Goal: Task Accomplishment & Management: Manage account settings

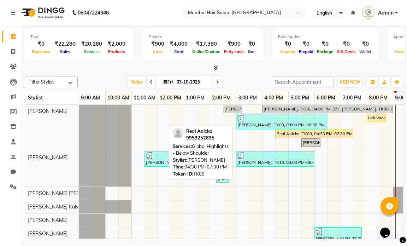
click at [287, 133] on div "Real Anicka, TK09, 04:30 PM-07:30 PM, Global Highlights - Below Shoulder" at bounding box center [314, 133] width 77 height 6
select select "1"
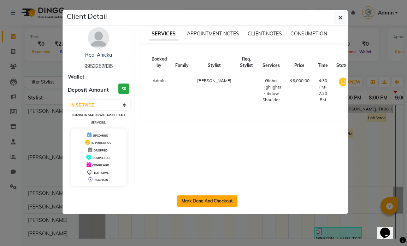
click at [208, 198] on button "Mark Done And Checkout" at bounding box center [207, 200] width 60 height 11
select select "service"
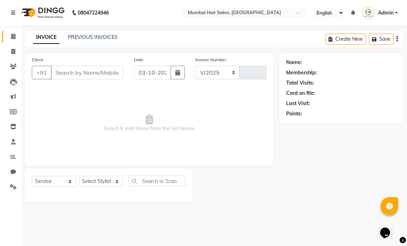
select select "7487"
type input "1519"
type input "9953252835"
select select "66010"
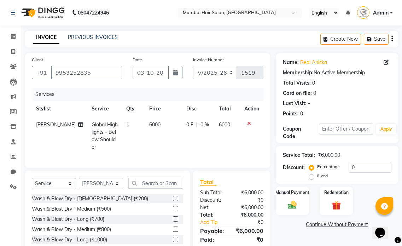
drag, startPoint x: 141, startPoint y: 128, endPoint x: 145, endPoint y: 127, distance: 4.0
click at [145, 128] on td "6000" at bounding box center [163, 136] width 37 height 38
select select "66010"
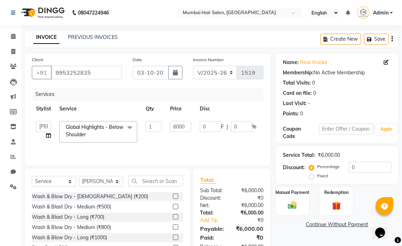
click at [133, 126] on span at bounding box center [130, 127] width 14 height 13
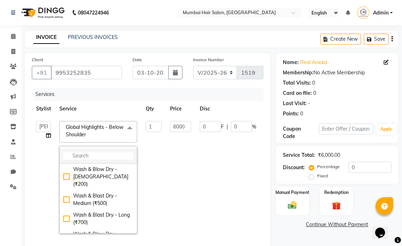
click at [96, 152] on input "multiselect-search" at bounding box center [98, 155] width 70 height 7
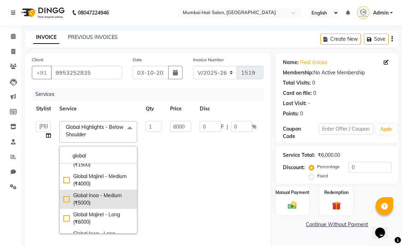
scroll to position [35, 0]
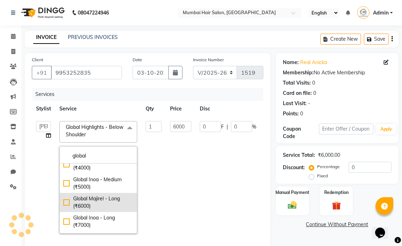
type input "global"
click at [112, 195] on div "Global Majirel - Long (₹6000)" at bounding box center [98, 202] width 70 height 15
checkbox input "true"
checkbox input "false"
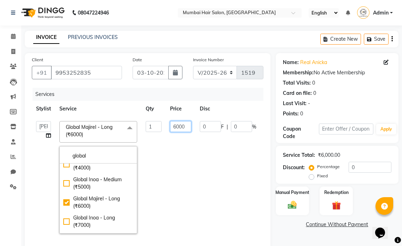
click at [171, 127] on input "6000" at bounding box center [180, 126] width 21 height 11
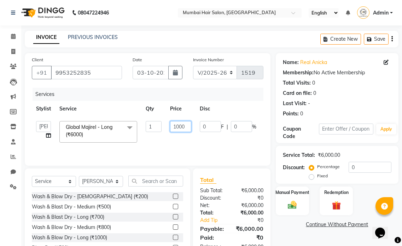
type input "10000"
click at [176, 145] on td "10000" at bounding box center [181, 132] width 30 height 30
select select "66010"
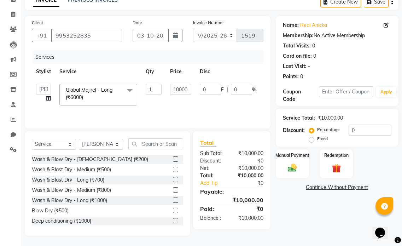
scroll to position [37, 0]
click at [291, 162] on img at bounding box center [292, 167] width 15 height 11
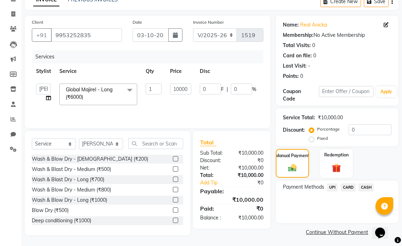
click at [336, 186] on span "UPI" at bounding box center [332, 187] width 11 height 8
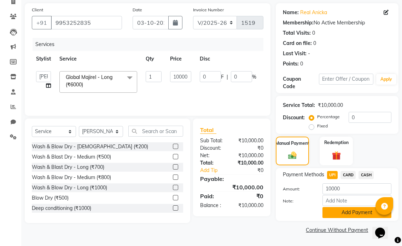
click at [335, 213] on button "Add Payment" at bounding box center [356, 212] width 69 height 11
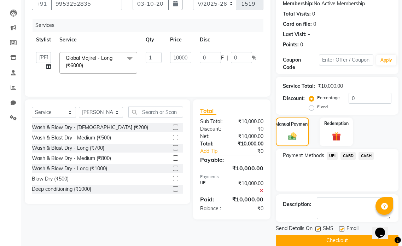
scroll to position [80, 0]
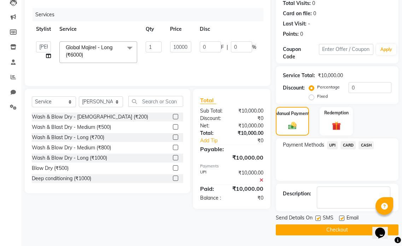
click at [344, 219] on label at bounding box center [341, 217] width 5 height 5
click at [344, 219] on input "checkbox" at bounding box center [341, 218] width 5 height 5
checkbox input "false"
click at [318, 217] on label at bounding box center [317, 217] width 5 height 5
click at [318, 217] on input "checkbox" at bounding box center [317, 218] width 5 height 5
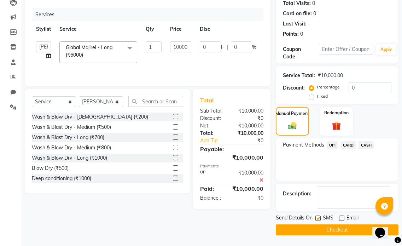
checkbox input "false"
click at [320, 231] on button "Checkout" at bounding box center [337, 229] width 123 height 11
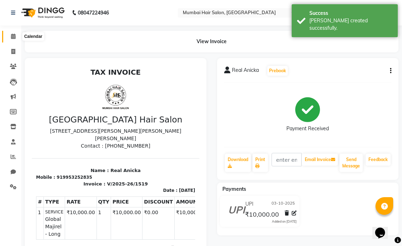
click at [15, 36] on icon at bounding box center [13, 36] width 5 height 5
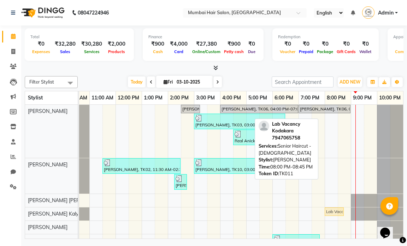
drag, startPoint x: 328, startPoint y: 117, endPoint x: 329, endPoint y: 214, distance: 97.2
click at [329, 214] on tbody "[PERSON_NAME], TK05, 02:30 PM-03:15 PM, Director Haircut - [DEMOGRAPHIC_DATA] […" at bounding box center [220, 202] width 366 height 195
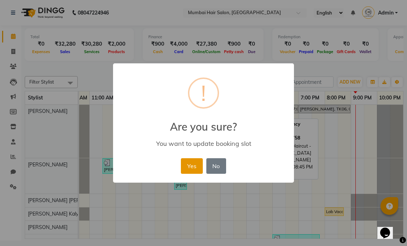
click at [199, 166] on button "Yes" at bounding box center [192, 166] width 22 height 16
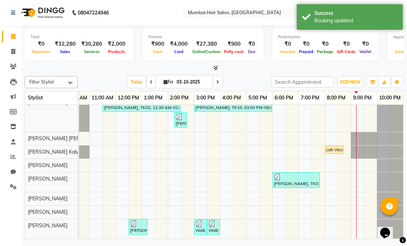
scroll to position [67, 0]
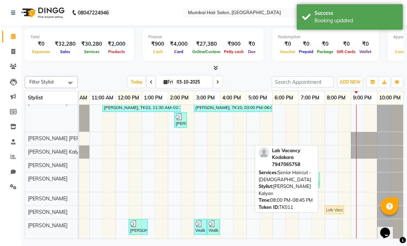
drag, startPoint x: 327, startPoint y: 144, endPoint x: 325, endPoint y: 201, distance: 57.3
click at [326, 204] on tbody "[PERSON_NAME], TK05, 02:30 PM-03:15 PM, Director Haircut - [DEMOGRAPHIC_DATA] […" at bounding box center [220, 140] width 366 height 195
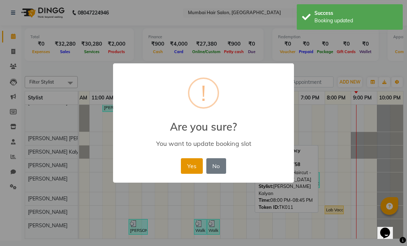
click at [191, 165] on button "Yes" at bounding box center [192, 166] width 22 height 16
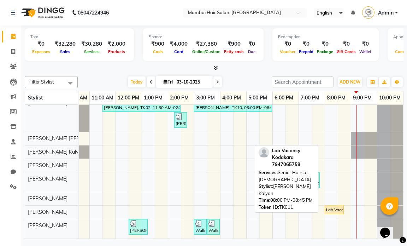
scroll to position [0, 0]
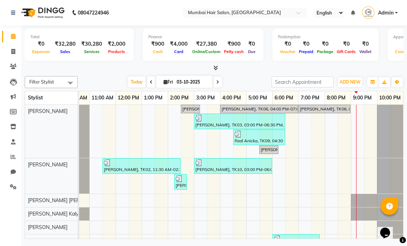
click at [255, 75] on div "Filter Stylist Select All [PERSON_NAME] [PERSON_NAME] [PERSON_NAME] [PERSON_NAM…" at bounding box center [214, 155] width 379 height 165
click at [195, 80] on input "03-10-2025" at bounding box center [192, 82] width 35 height 11
select select "10"
select select "2025"
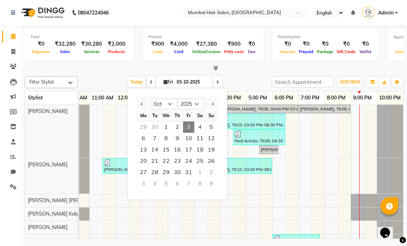
click at [189, 128] on span "3" at bounding box center [188, 126] width 11 height 11
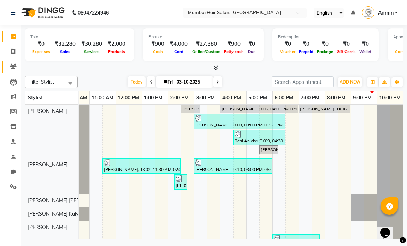
click at [12, 61] on link "Clients" at bounding box center [10, 67] width 17 height 12
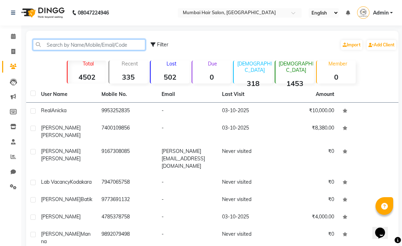
click at [87, 46] on input "text" at bounding box center [89, 44] width 112 height 11
type input "n"
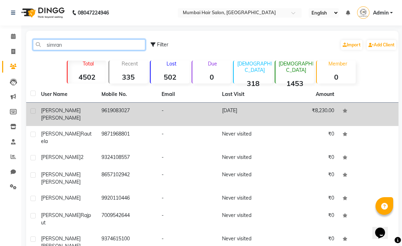
type input "simran"
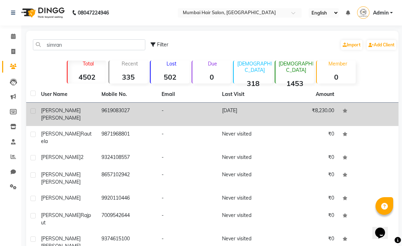
click at [154, 116] on td "9619083027" at bounding box center [127, 114] width 60 height 23
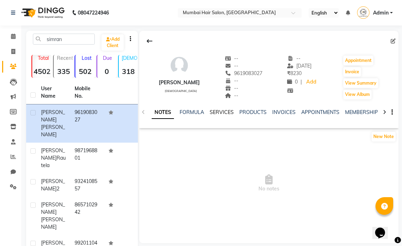
click at [218, 113] on link "SERVICES" at bounding box center [222, 112] width 24 height 6
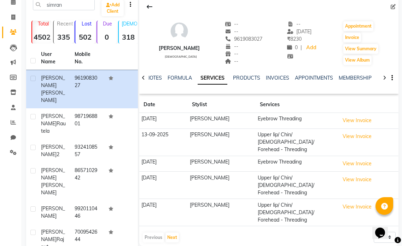
scroll to position [106, 0]
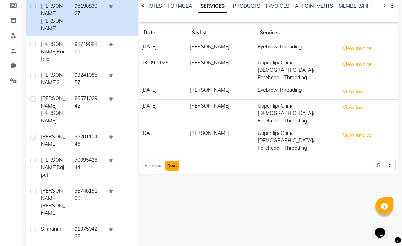
click at [172, 160] on button "Next" at bounding box center [171, 165] width 13 height 10
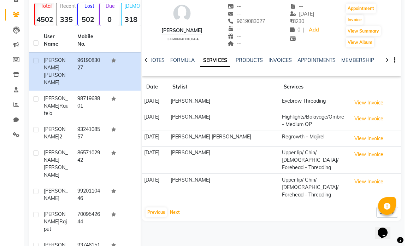
scroll to position [0, 0]
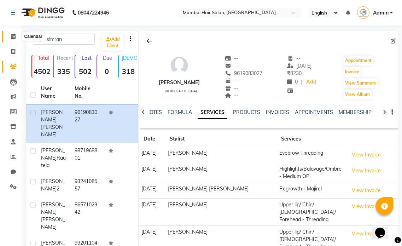
click at [8, 39] on span at bounding box center [13, 37] width 12 height 8
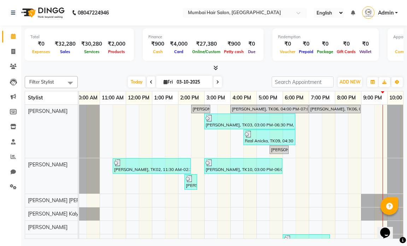
scroll to position [0, 34]
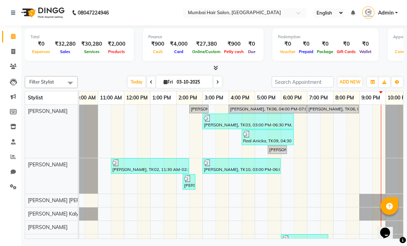
click at [353, 171] on div "[PERSON_NAME], TK05, 02:30 PM-03:15 PM, Director Haircut - [DEMOGRAPHIC_DATA] […" at bounding box center [229, 202] width 366 height 195
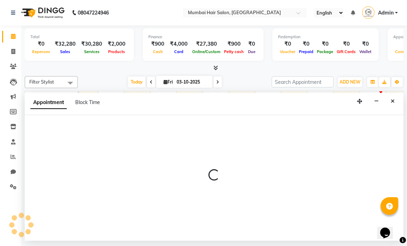
select select "66012"
select select "1230"
select select "tentative"
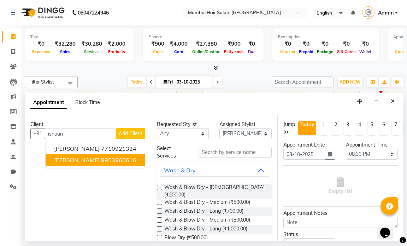
click at [123, 161] on ngb-highlight "9953966616" at bounding box center [118, 159] width 35 height 7
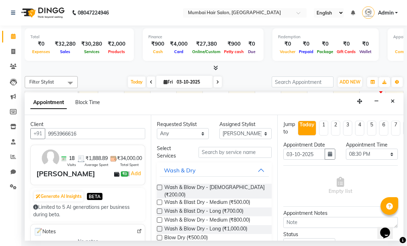
type input "9953966616"
click at [212, 155] on input "text" at bounding box center [235, 152] width 73 height 11
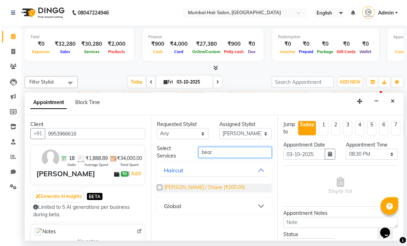
type input "bear"
click at [197, 187] on span "[PERSON_NAME] / Shave (₹200.00)" at bounding box center [204, 187] width 81 height 9
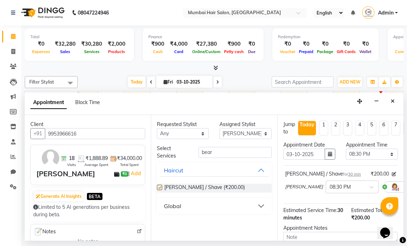
checkbox input "false"
drag, startPoint x: 233, startPoint y: 154, endPoint x: 179, endPoint y: 144, distance: 54.8
click at [179, 144] on div "Requested Stylist Any [PERSON_NAME] [PERSON_NAME] [PERSON_NAME] [PERSON_NAME] M…" at bounding box center [214, 177] width 126 height 125
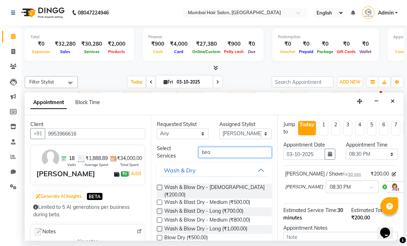
type input "bear"
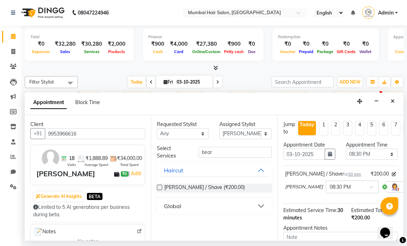
click at [198, 206] on button "Global" at bounding box center [214, 205] width 109 height 13
click at [197, 222] on span "[PERSON_NAME] Color (₹500.00)" at bounding box center [202, 223] width 76 height 9
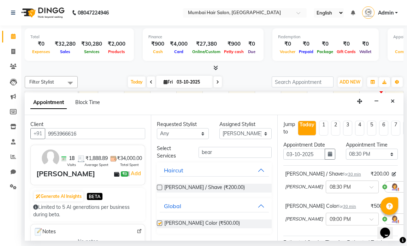
checkbox input "false"
drag, startPoint x: 219, startPoint y: 151, endPoint x: 187, endPoint y: 148, distance: 32.0
click at [187, 148] on div "Select Services bear" at bounding box center [214, 152] width 125 height 15
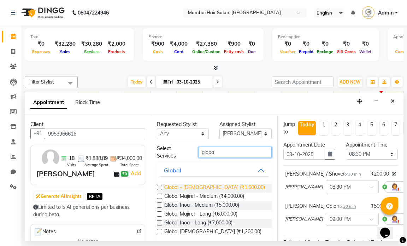
type input "globa"
click at [191, 187] on span "Global - [DEMOGRAPHIC_DATA] (₹1,500.00)" at bounding box center [214, 187] width 101 height 9
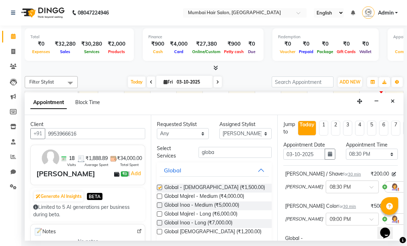
checkbox input "false"
click at [193, 232] on span "Global [DEMOGRAPHIC_DATA] (₹1,200.00)" at bounding box center [212, 232] width 97 height 9
checkbox input "false"
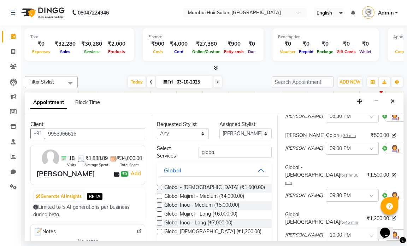
scroll to position [71, 33]
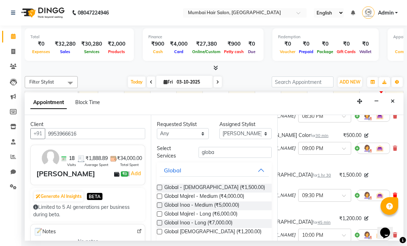
click at [393, 193] on icon at bounding box center [395, 195] width 4 height 5
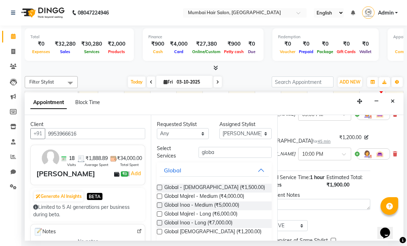
scroll to position [141, 33]
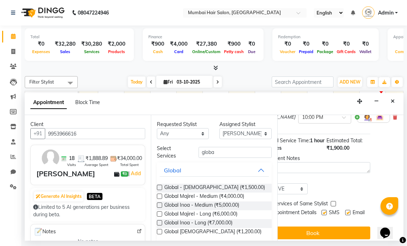
click at [345, 210] on label at bounding box center [347, 212] width 5 height 5
click at [345, 211] on input "checkbox" at bounding box center [347, 213] width 5 height 5
checkbox input "false"
click at [322, 210] on label at bounding box center [324, 212] width 5 height 5
click at [322, 211] on input "checkbox" at bounding box center [324, 213] width 5 height 5
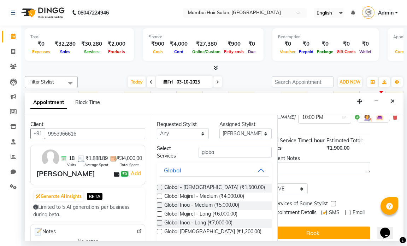
checkbox input "false"
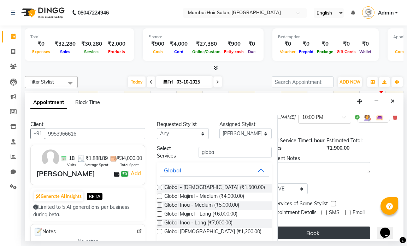
click at [308, 227] on button "Book" at bounding box center [313, 232] width 115 height 13
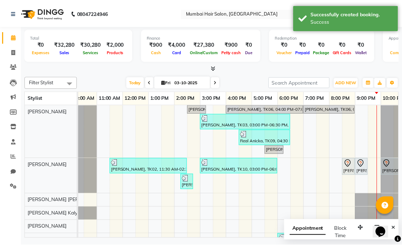
scroll to position [0, 42]
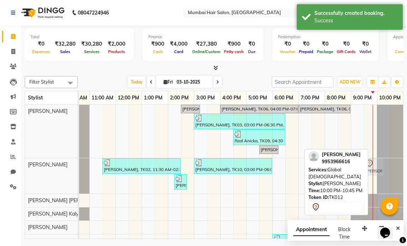
drag, startPoint x: 368, startPoint y: 168, endPoint x: 363, endPoint y: 168, distance: 4.9
click at [363, 168] on div "Filter Stylist Select All [PERSON_NAME] [PERSON_NAME] [PERSON_NAME] [PERSON_NAM…" at bounding box center [214, 155] width 379 height 165
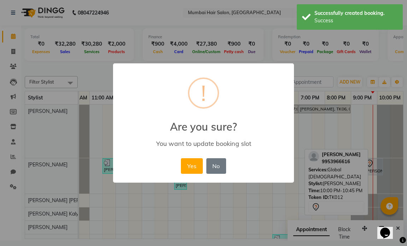
click at [188, 166] on button "Yes" at bounding box center [192, 166] width 22 height 16
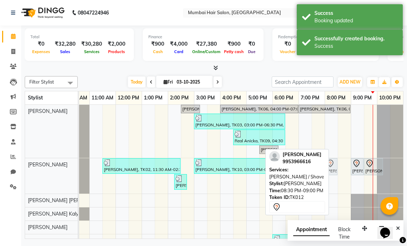
drag, startPoint x: 340, startPoint y: 168, endPoint x: 331, endPoint y: 167, distance: 9.3
click at [37, 167] on div "[PERSON_NAME], TK02, 11:30 AM-02:30 PM, [MEDICAL_DATA] OP [PERSON_NAME], TK10, …" at bounding box center [37, 175] width 0 height 35
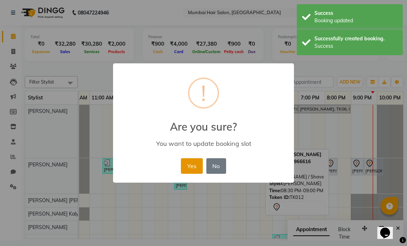
click at [192, 165] on button "Yes" at bounding box center [192, 166] width 22 height 16
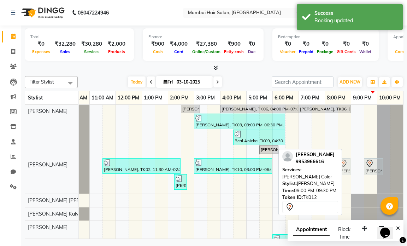
drag, startPoint x: 355, startPoint y: 167, endPoint x: 345, endPoint y: 167, distance: 9.9
click at [37, 167] on div "[PERSON_NAME], TK02, 11:30 AM-02:30 PM, [MEDICAL_DATA] OP [PERSON_NAME], TK10, …" at bounding box center [37, 175] width 0 height 35
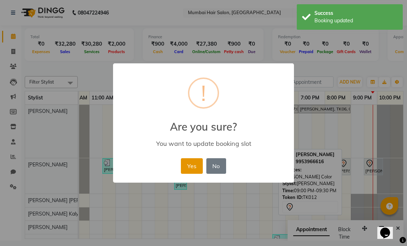
click at [193, 166] on button "Yes" at bounding box center [192, 166] width 22 height 16
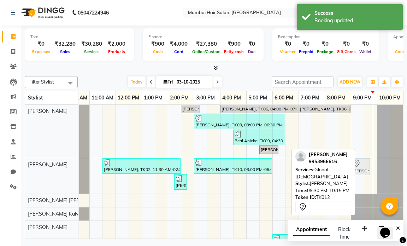
drag, startPoint x: 370, startPoint y: 166, endPoint x: 358, endPoint y: 166, distance: 11.7
click at [37, 166] on div "[PERSON_NAME], TK02, 11:30 AM-02:30 PM, [MEDICAL_DATA] OP [PERSON_NAME], TK10, …" at bounding box center [37, 175] width 0 height 35
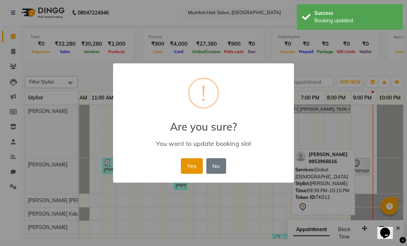
click at [197, 166] on button "Yes" at bounding box center [192, 166] width 22 height 16
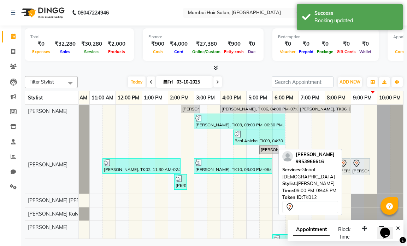
click at [361, 166] on div at bounding box center [360, 163] width 16 height 8
select select "7"
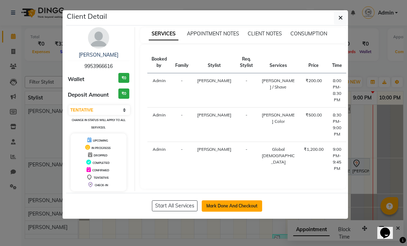
click at [258, 203] on button "Mark Done And Checkout" at bounding box center [232, 205] width 60 height 11
select select "service"
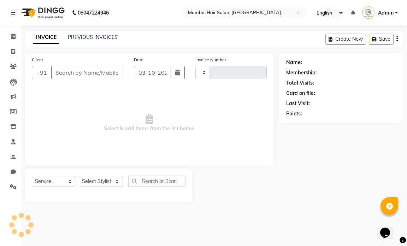
type input "1520"
select select "7487"
type input "9953966616"
select select "66012"
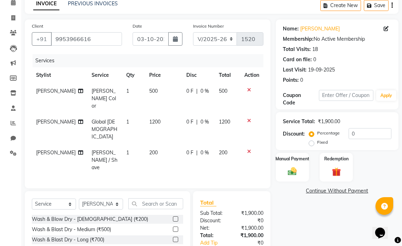
scroll to position [77, 0]
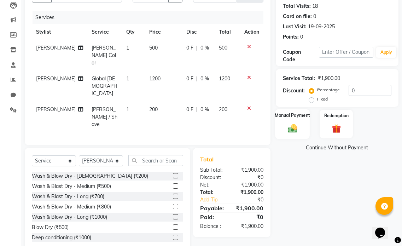
click at [297, 130] on img at bounding box center [292, 128] width 15 height 11
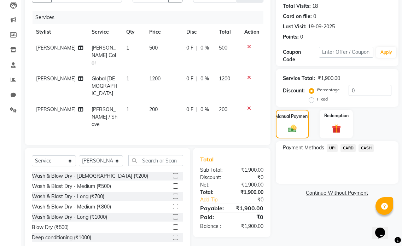
click at [333, 147] on span "UPI" at bounding box center [332, 148] width 11 height 8
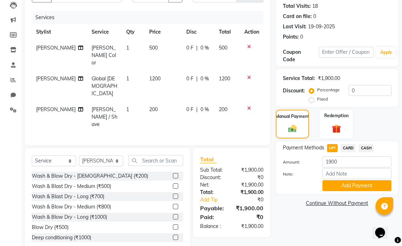
click at [344, 147] on span "CARD" at bounding box center [347, 148] width 15 height 8
click at [346, 187] on button "Add Payment" at bounding box center [356, 185] width 69 height 11
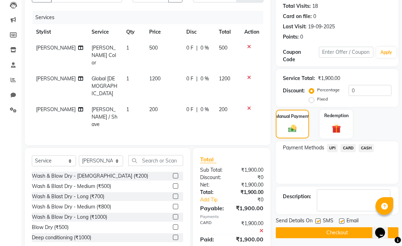
click at [341, 224] on div at bounding box center [341, 221] width 5 height 7
click at [342, 221] on label at bounding box center [341, 220] width 5 height 5
click at [342, 221] on input "checkbox" at bounding box center [341, 221] width 5 height 5
checkbox input "false"
click at [316, 221] on label at bounding box center [317, 220] width 5 height 5
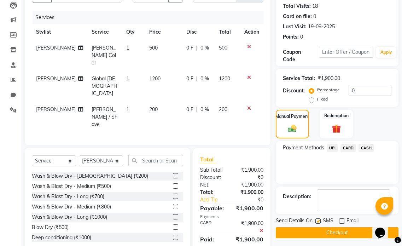
click at [316, 221] on input "checkbox" at bounding box center [317, 221] width 5 height 5
checkbox input "false"
click at [315, 228] on button "Checkout" at bounding box center [337, 232] width 123 height 11
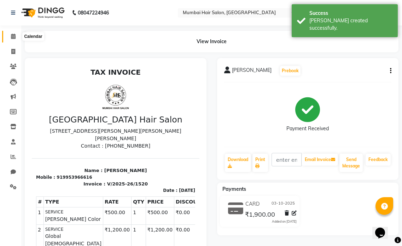
click at [13, 36] on icon at bounding box center [13, 36] width 5 height 5
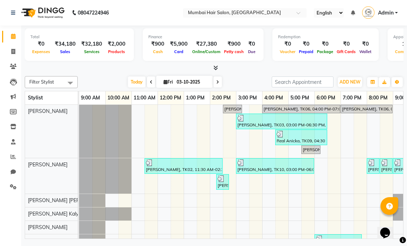
click at [216, 79] on span at bounding box center [217, 81] width 8 height 11
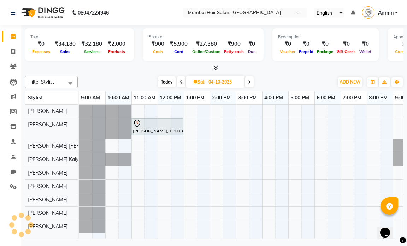
scroll to position [0, 42]
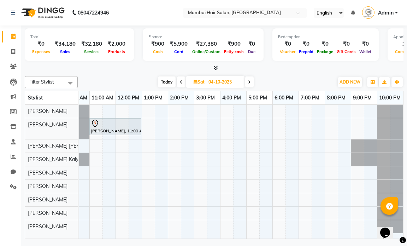
click at [182, 85] on span at bounding box center [181, 81] width 8 height 11
type input "03-10-2025"
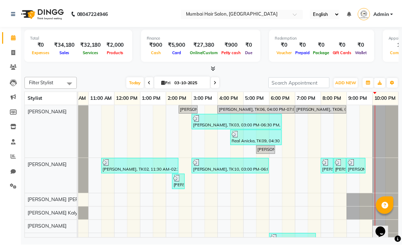
scroll to position [67, 0]
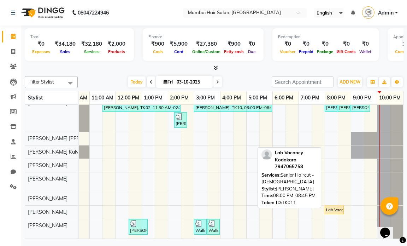
click at [333, 206] on div "Lab Vacancy Kodakara, TK11, 08:00 PM-08:45 PM, Senior Haircut - [DEMOGRAPHIC_DA…" at bounding box center [335, 209] width 18 height 6
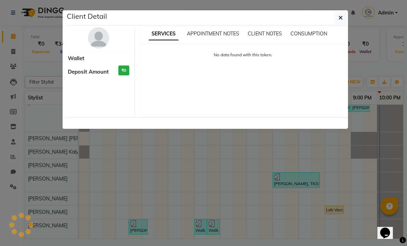
select select "1"
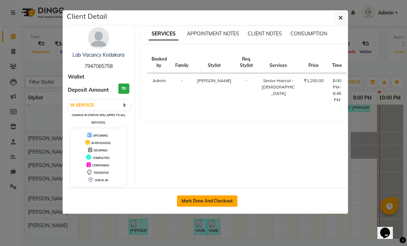
click at [223, 195] on button "Mark Done And Checkout" at bounding box center [207, 200] width 60 height 11
select select "service"
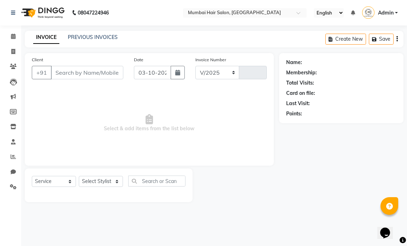
select select "7487"
type input "1521"
type input "7947065758"
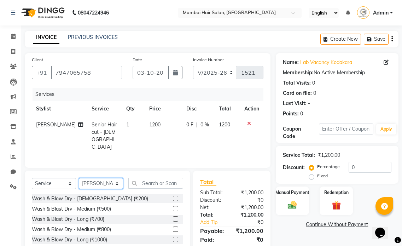
click at [86, 185] on select "Select Stylist [PERSON_NAME] [PERSON_NAME] [PERSON_NAME] [PERSON_NAME] Firdous …" at bounding box center [101, 183] width 44 height 11
select select "66010"
click at [79, 178] on select "Select Stylist [PERSON_NAME] [PERSON_NAME] [PERSON_NAME] [PERSON_NAME] Firdous …" at bounding box center [101, 183] width 44 height 11
click at [150, 180] on input "text" at bounding box center [155, 182] width 55 height 11
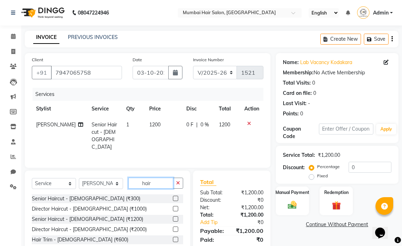
type input "hair"
click at [173, 226] on label at bounding box center [175, 228] width 5 height 5
click at [173, 227] on input "checkbox" at bounding box center [175, 229] width 5 height 5
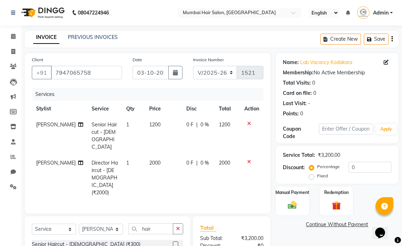
checkbox input "false"
click at [152, 129] on td "1200" at bounding box center [163, 136] width 37 height 38
select select "90526"
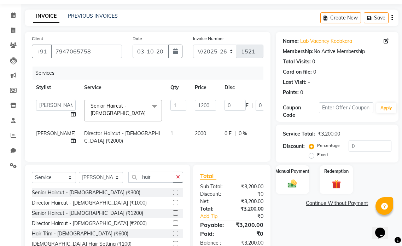
scroll to position [64, 0]
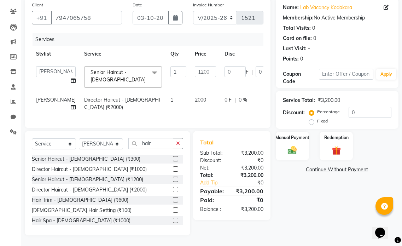
click at [107, 69] on span "Senior Haircut - [DEMOGRAPHIC_DATA]" at bounding box center [117, 76] width 55 height 14
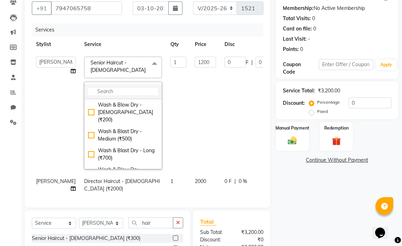
click at [96, 88] on input "multiselect-search" at bounding box center [123, 91] width 70 height 7
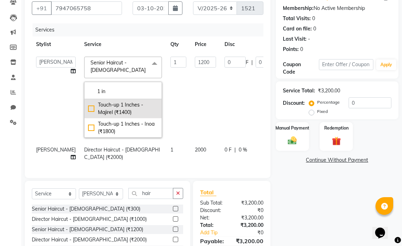
type input "1 in"
click at [93, 101] on div "Touch-up 1 Inches - Majirel (₹1400)" at bounding box center [123, 108] width 70 height 15
type input "1400"
checkbox input "true"
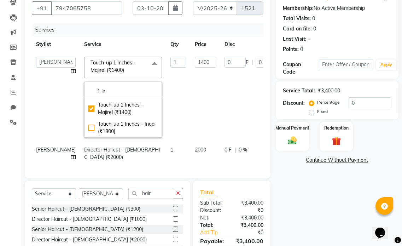
click at [191, 99] on td "1400" at bounding box center [206, 96] width 30 height 89
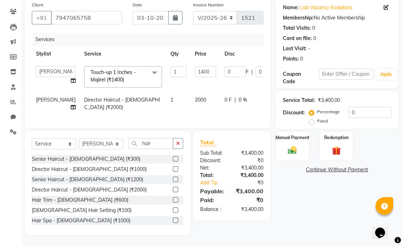
scroll to position [68, 0]
click at [296, 143] on div "Manual Payment" at bounding box center [292, 146] width 35 height 30
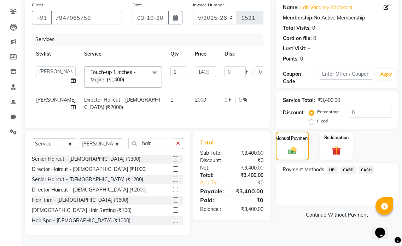
click at [334, 166] on span "UPI" at bounding box center [332, 170] width 11 height 8
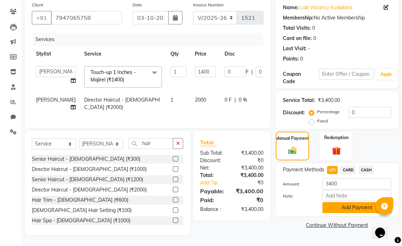
click at [356, 202] on button "Add Payment" at bounding box center [356, 207] width 69 height 11
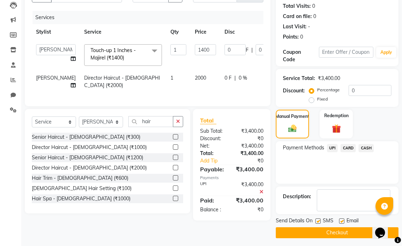
scroll to position [80, 0]
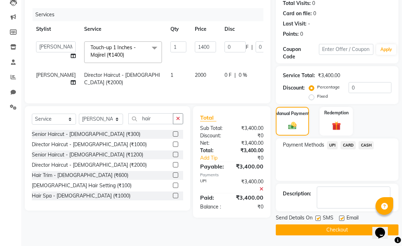
click at [342, 217] on label at bounding box center [341, 217] width 5 height 5
click at [342, 217] on input "checkbox" at bounding box center [341, 218] width 5 height 5
checkbox input "false"
click at [319, 215] on label at bounding box center [317, 217] width 5 height 5
click at [319, 216] on input "checkbox" at bounding box center [317, 218] width 5 height 5
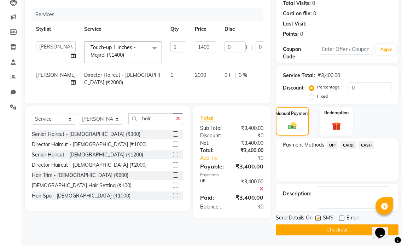
checkbox input "false"
click at [325, 226] on button "Checkout" at bounding box center [337, 229] width 123 height 11
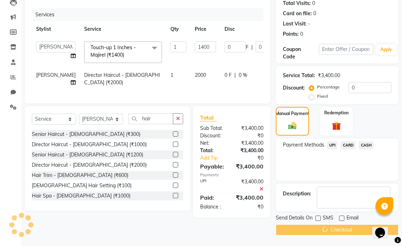
scroll to position [43, 0]
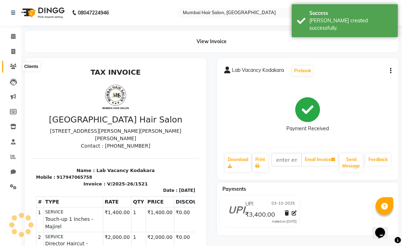
click at [13, 66] on icon at bounding box center [13, 66] width 7 height 5
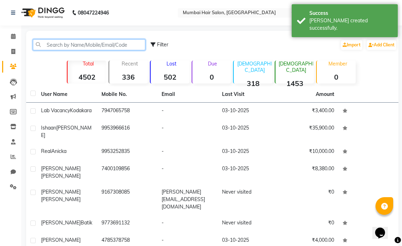
click at [63, 45] on input "text" at bounding box center [89, 44] width 112 height 11
paste input "9152000241"
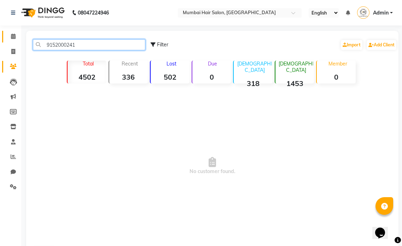
type input "9152000241"
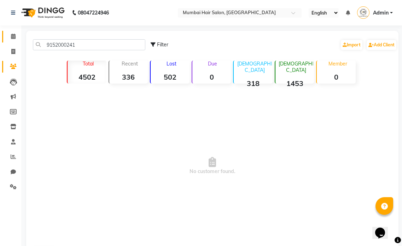
click at [12, 32] on link "Calendar" at bounding box center [10, 37] width 17 height 12
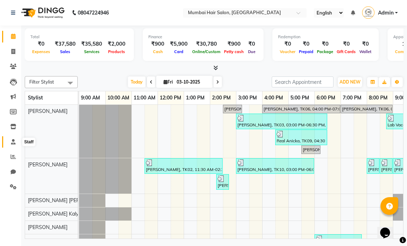
click at [10, 142] on span at bounding box center [13, 142] width 12 height 8
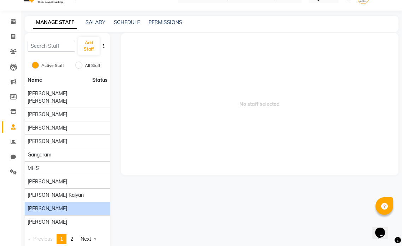
scroll to position [22, 0]
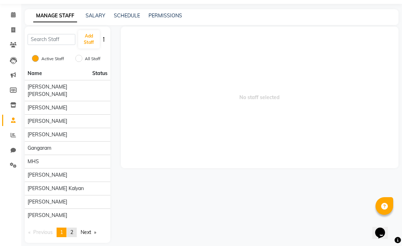
click at [71, 227] on link "page 2" at bounding box center [72, 232] width 10 height 10
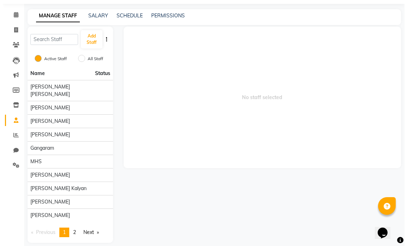
scroll to position [0, 0]
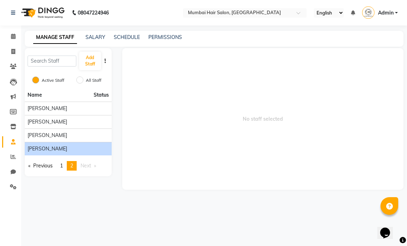
click at [57, 147] on div "[PERSON_NAME]" at bounding box center [68, 148] width 81 height 7
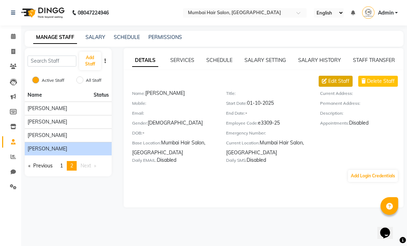
click at [330, 79] on span "Edit Staff" at bounding box center [338, 80] width 21 height 7
select select "[DEMOGRAPHIC_DATA]"
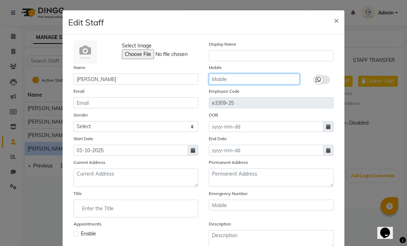
click at [221, 80] on input "text" at bounding box center [254, 79] width 91 height 11
type input "8169310703"
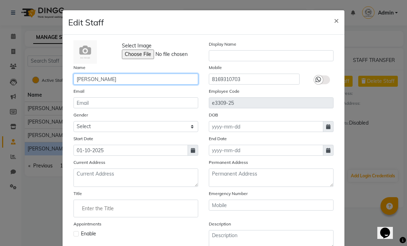
click at [106, 80] on input "[PERSON_NAME]" at bounding box center [136, 79] width 125 height 11
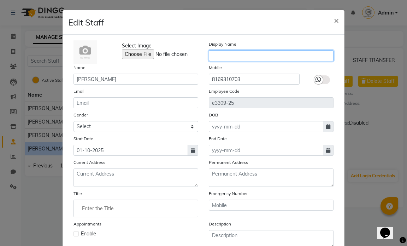
click at [215, 52] on input "text" at bounding box center [271, 55] width 125 height 11
paste input "[PERSON_NAME]"
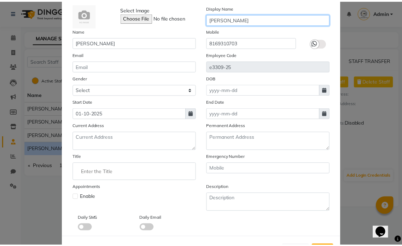
scroll to position [66, 0]
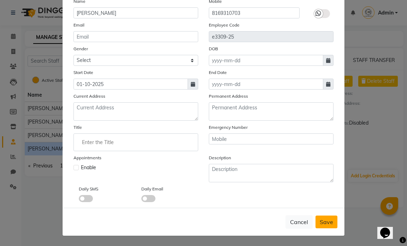
type input "[PERSON_NAME]"
click at [324, 223] on span "Save" at bounding box center [326, 221] width 13 height 7
select select
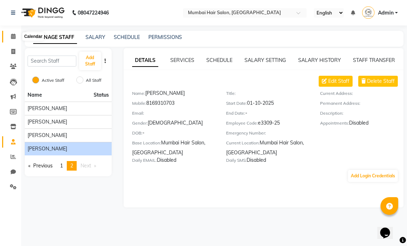
click at [12, 35] on icon at bounding box center [13, 36] width 5 height 5
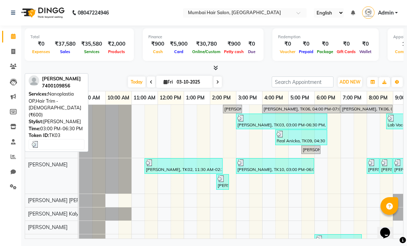
click at [258, 122] on div "[PERSON_NAME], TK03, 03:00 PM-06:30 PM, Nanoplastia OP,Hair Trim - [DEMOGRAPHIC…" at bounding box center [282, 121] width 90 height 13
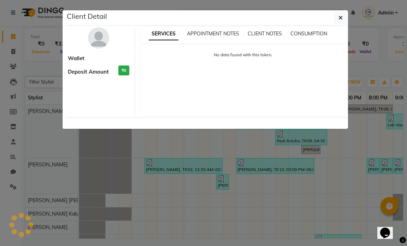
select select "3"
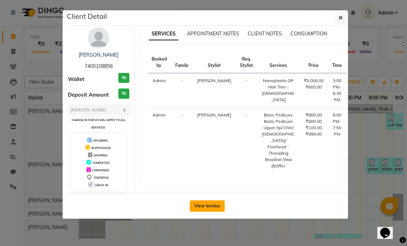
click at [201, 211] on button "View Invoice" at bounding box center [207, 205] width 35 height 11
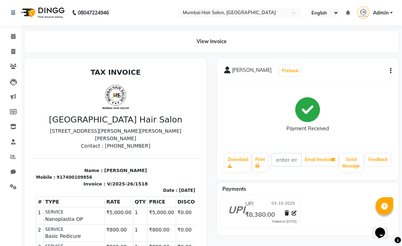
click at [391, 71] on icon "button" at bounding box center [390, 71] width 1 height 0
click at [348, 78] on div "Edit Invoice" at bounding box center [355, 79] width 48 height 9
select select "service"
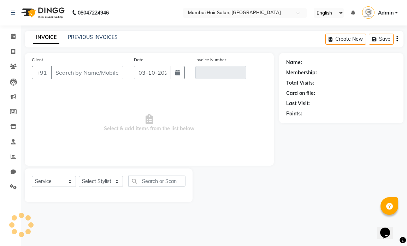
type input "7400109856"
type input "V/2025-26/1518"
select select "select"
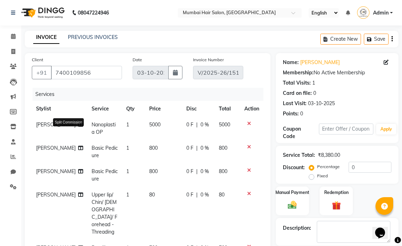
click at [78, 127] on icon at bounding box center [80, 124] width 5 height 5
select select "66010"
select select "90526"
select select "88916"
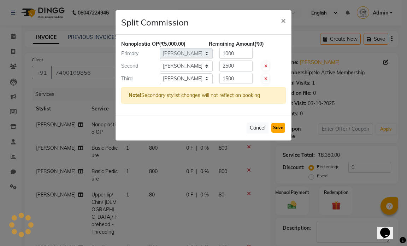
click at [275, 128] on button "Save" at bounding box center [278, 128] width 14 height 10
select select "Select"
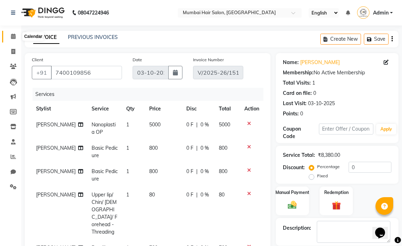
drag, startPoint x: 14, startPoint y: 37, endPoint x: 18, endPoint y: 34, distance: 4.6
click at [14, 37] on icon at bounding box center [13, 36] width 5 height 5
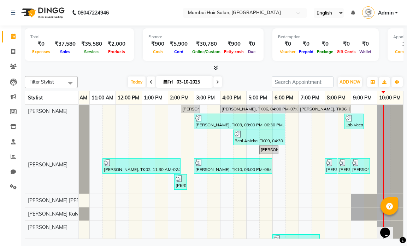
click at [191, 80] on input "03-10-2025" at bounding box center [192, 82] width 35 height 11
select select "10"
select select "2025"
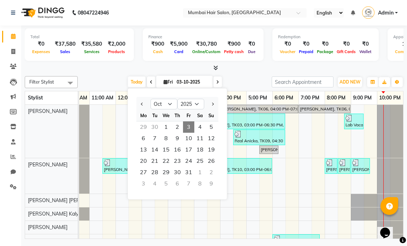
click at [191, 126] on span "3" at bounding box center [188, 126] width 11 height 11
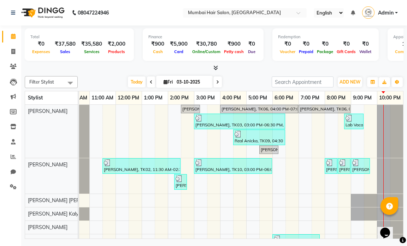
click at [235, 64] on div at bounding box center [214, 67] width 379 height 7
